Goal: Task Accomplishment & Management: Manage account settings

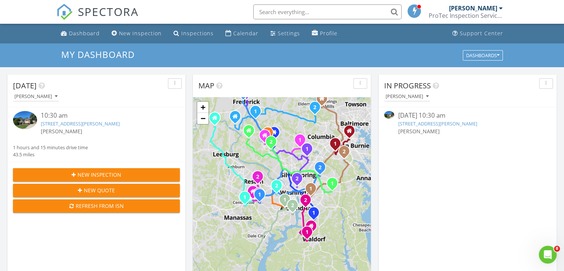
click at [25, 113] on img at bounding box center [25, 120] width 24 height 18
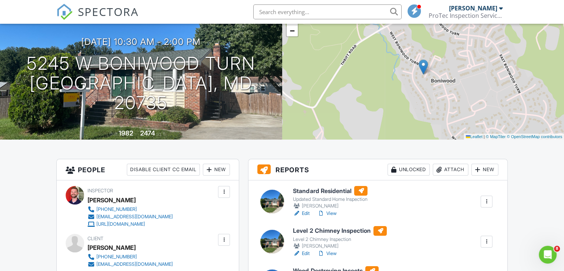
scroll to position [59, 0]
click at [274, 192] on div at bounding box center [272, 201] width 24 height 24
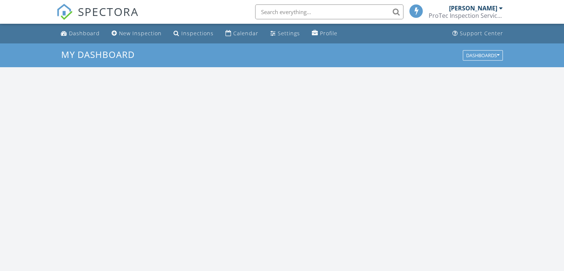
scroll to position [686, 575]
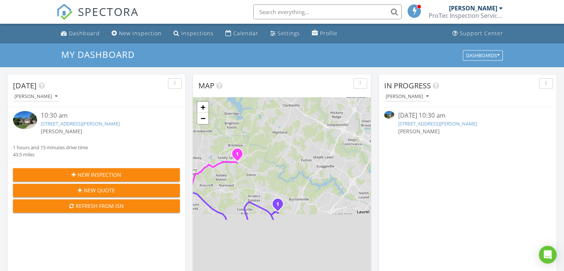
click at [31, 116] on img at bounding box center [25, 120] width 24 height 18
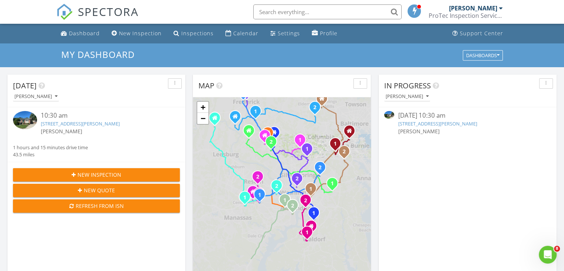
scroll to position [0, 0]
